Goal: Task Accomplishment & Management: Manage account settings

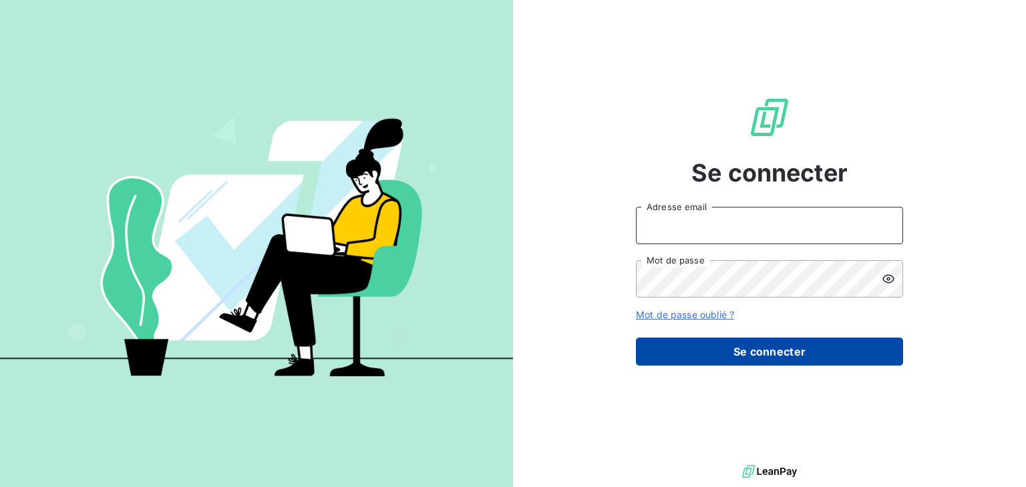
type input "[EMAIL_ADDRESS][DOMAIN_NAME]"
click at [777, 350] on button "Se connecter" at bounding box center [769, 352] width 267 height 28
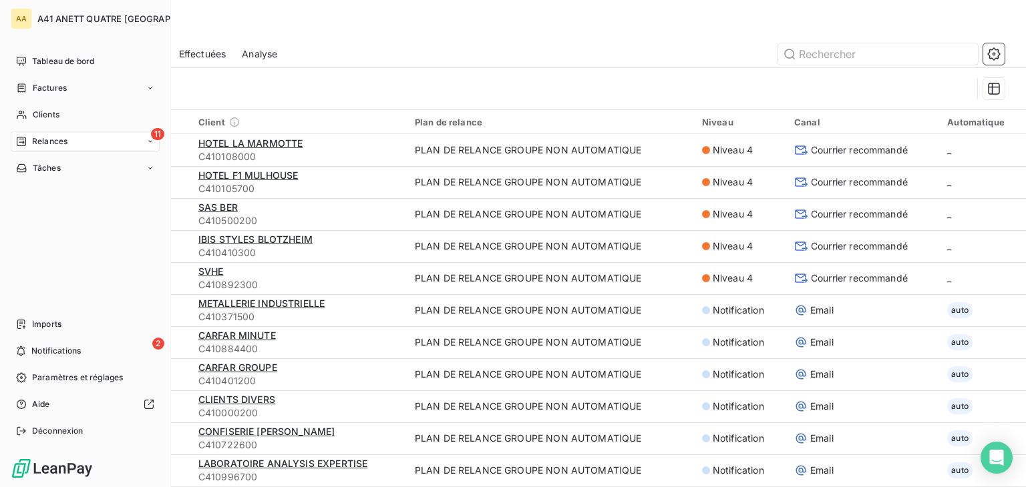
click at [32, 139] on span "Relances" at bounding box center [49, 142] width 35 height 12
click at [62, 195] on div "À venir" at bounding box center [93, 194] width 133 height 21
click at [43, 195] on span "À venir" at bounding box center [45, 195] width 27 height 12
click at [61, 166] on span "À effectuer" at bounding box center [53, 168] width 43 height 12
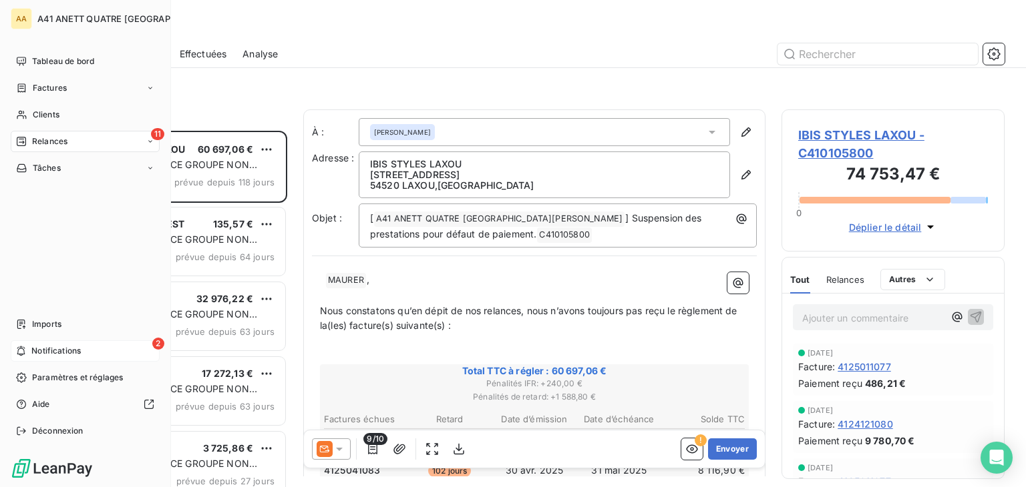
click at [65, 352] on span "Notifications" at bounding box center [55, 351] width 49 height 12
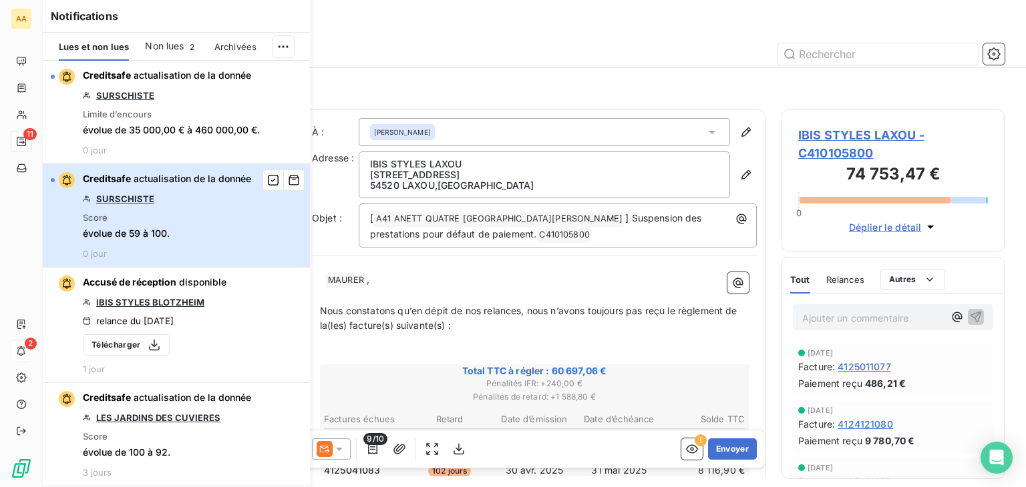
click at [53, 180] on div "button" at bounding box center [53, 180] width 4 height 4
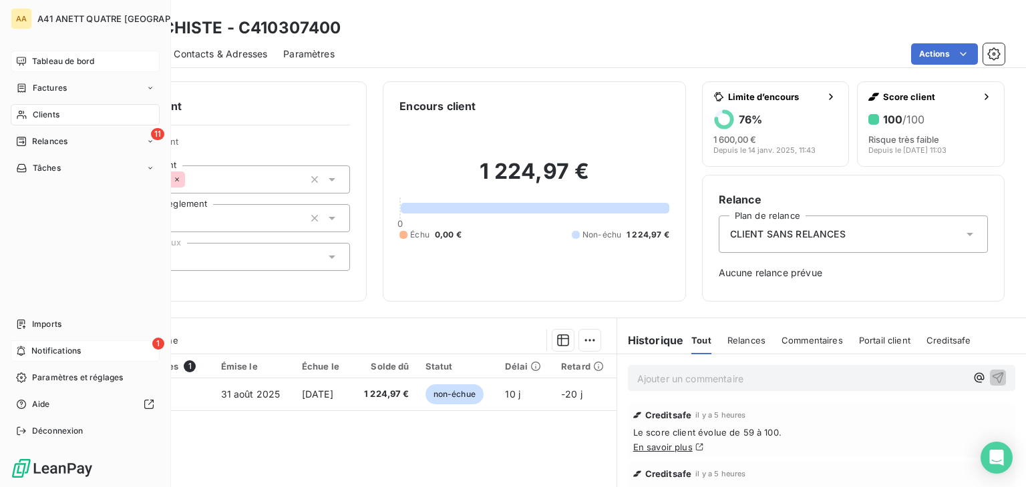
click at [85, 62] on span "Tableau de bord" at bounding box center [63, 61] width 62 height 12
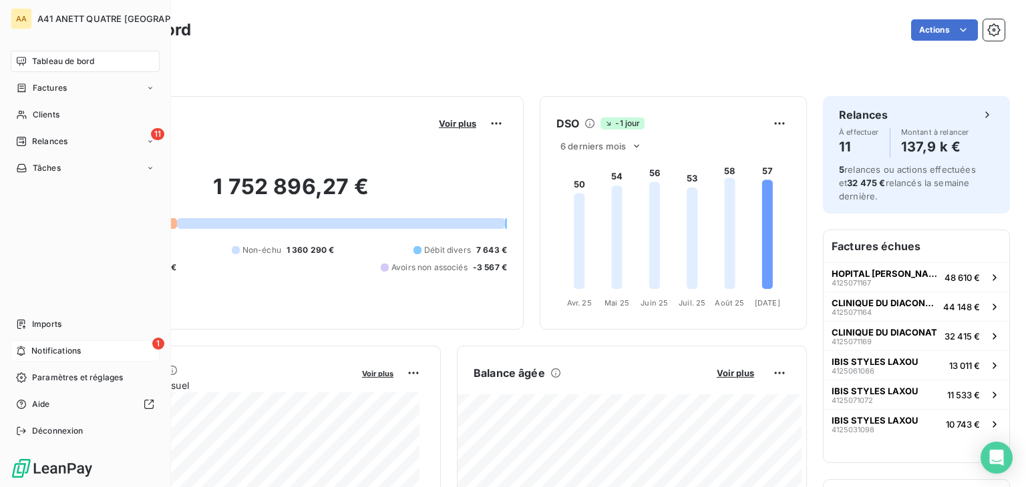
click at [19, 347] on icon at bounding box center [21, 352] width 8 height 10
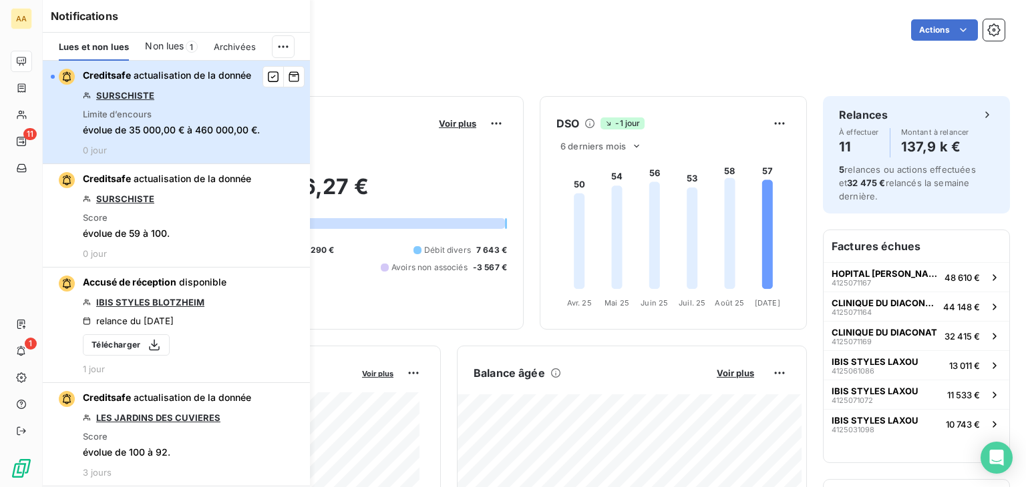
click at [53, 75] on div "button" at bounding box center [53, 77] width 4 height 4
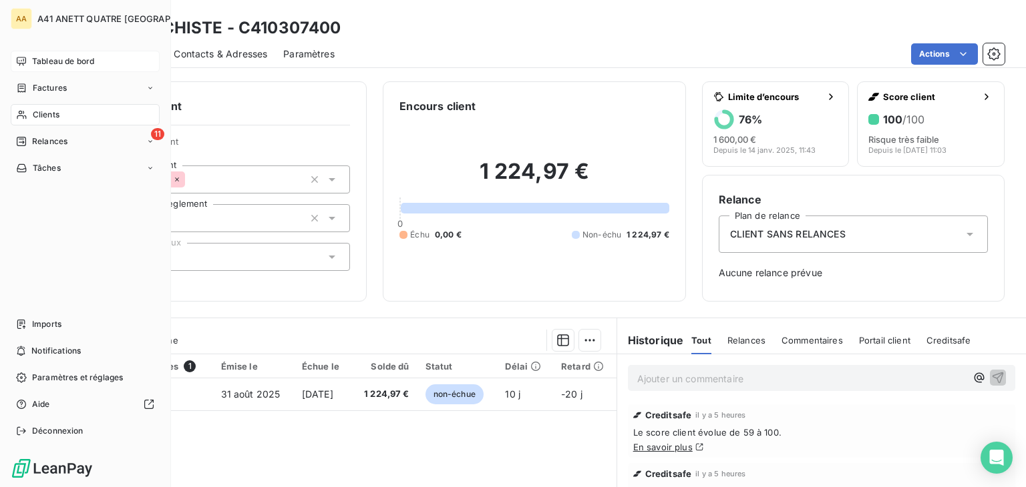
click at [53, 63] on span "Tableau de bord" at bounding box center [63, 61] width 62 height 12
